Goal: Transaction & Acquisition: Obtain resource

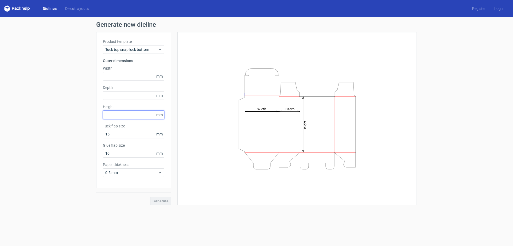
click at [122, 113] on input "text" at bounding box center [133, 114] width 61 height 9
type input "110"
click at [197, 95] on div "Height Depth Width" at bounding box center [297, 119] width 226 height 160
click at [118, 94] on input "text" at bounding box center [133, 95] width 61 height 9
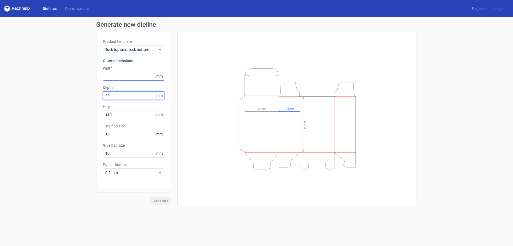
type input "45"
click at [113, 76] on input "text" at bounding box center [133, 76] width 61 height 9
type input "45"
click at [165, 201] on span "Generate" at bounding box center [161, 201] width 16 height 4
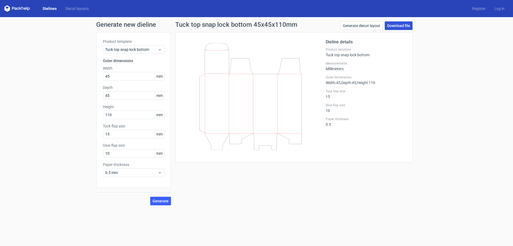
click at [397, 27] on link "Download file" at bounding box center [399, 25] width 28 height 9
click at [159, 172] on icon at bounding box center [160, 172] width 4 height 4
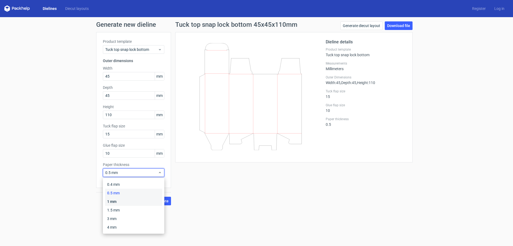
click at [115, 201] on div "1 mm" at bounding box center [133, 201] width 57 height 9
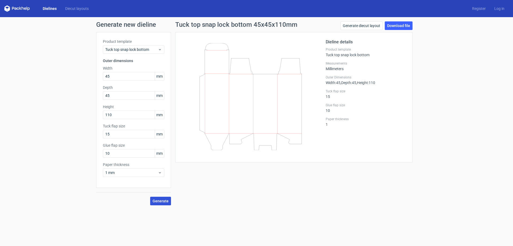
click at [164, 200] on span "Generate" at bounding box center [161, 201] width 16 height 4
click at [406, 25] on link "Download file" at bounding box center [399, 25] width 28 height 9
